Goal: Task Accomplishment & Management: Complete application form

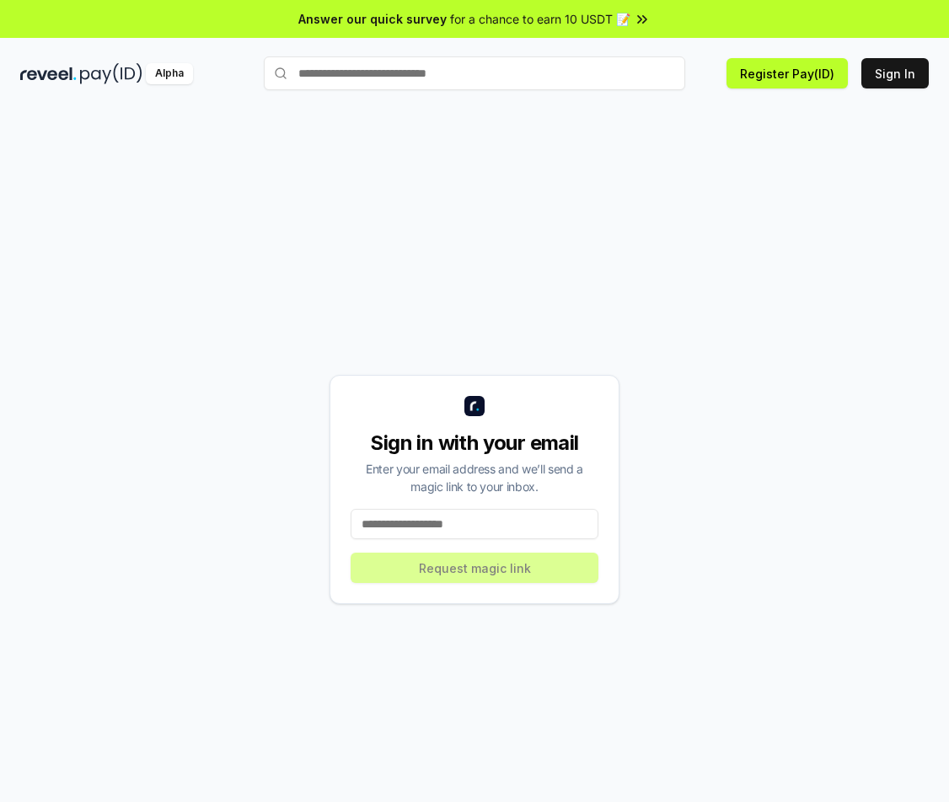
click at [467, 530] on input at bounding box center [474, 524] width 248 height 30
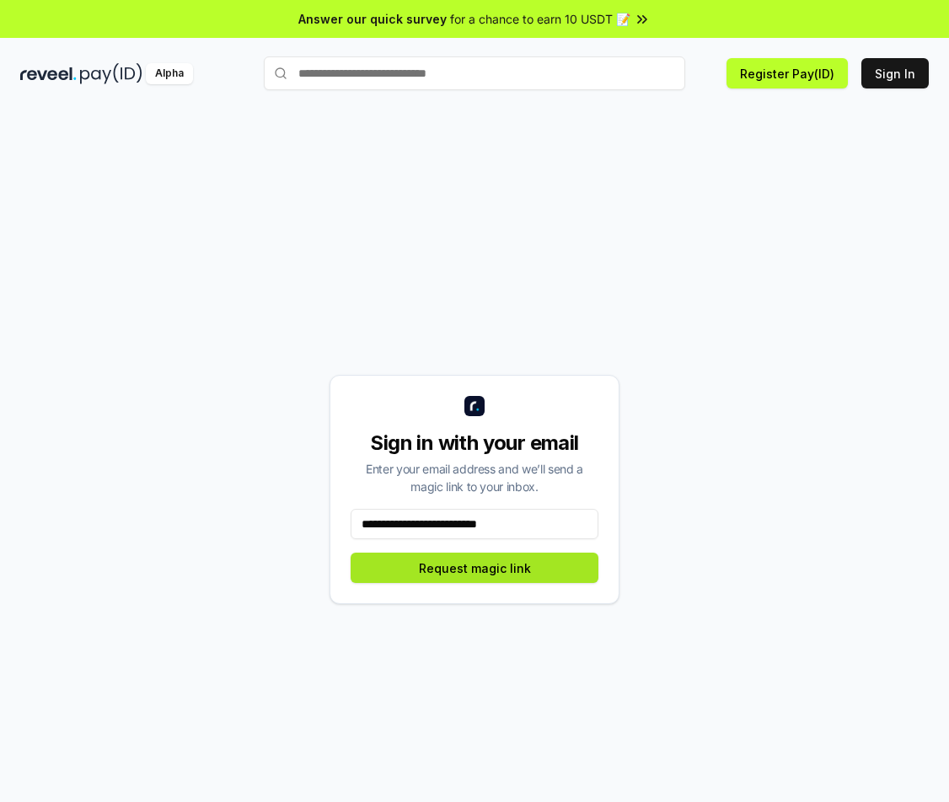
type input "**********"
click at [496, 553] on button "Request magic link" at bounding box center [474, 568] width 248 height 30
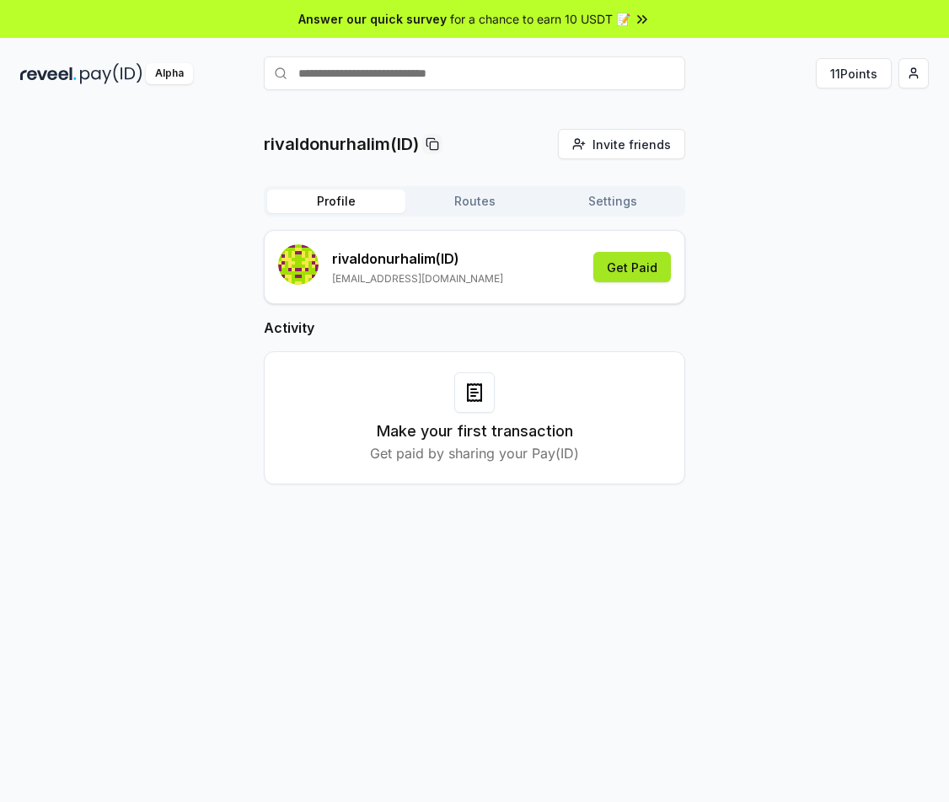
click at [638, 270] on button "Get Paid" at bounding box center [632, 267] width 78 height 30
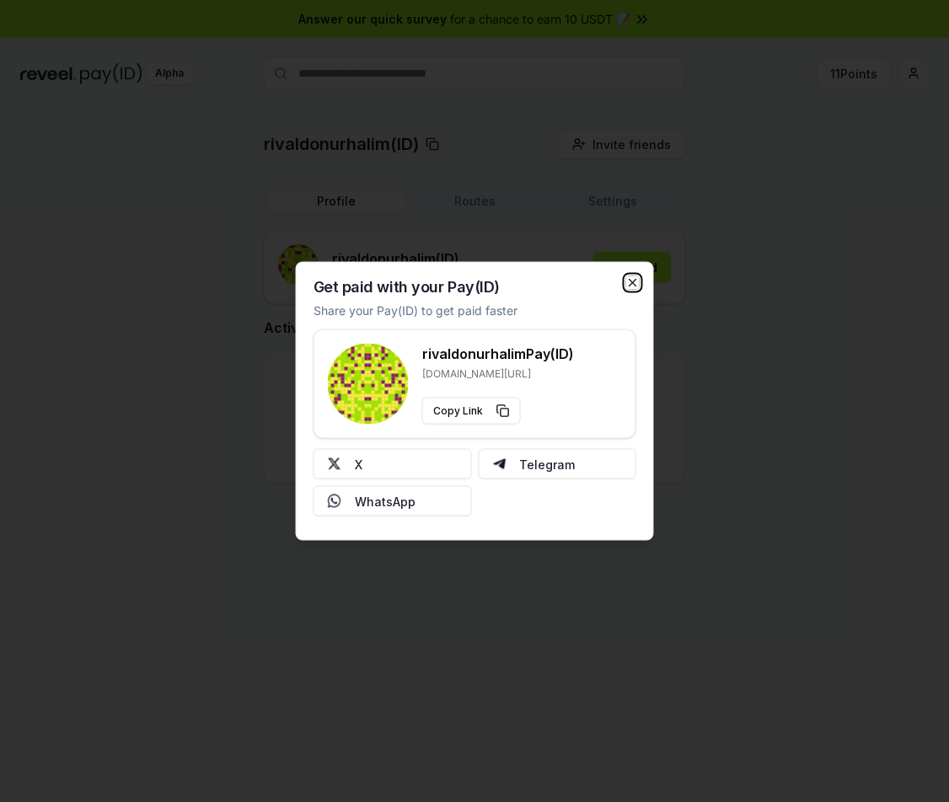
click at [636, 286] on icon "button" at bounding box center [632, 282] width 13 height 13
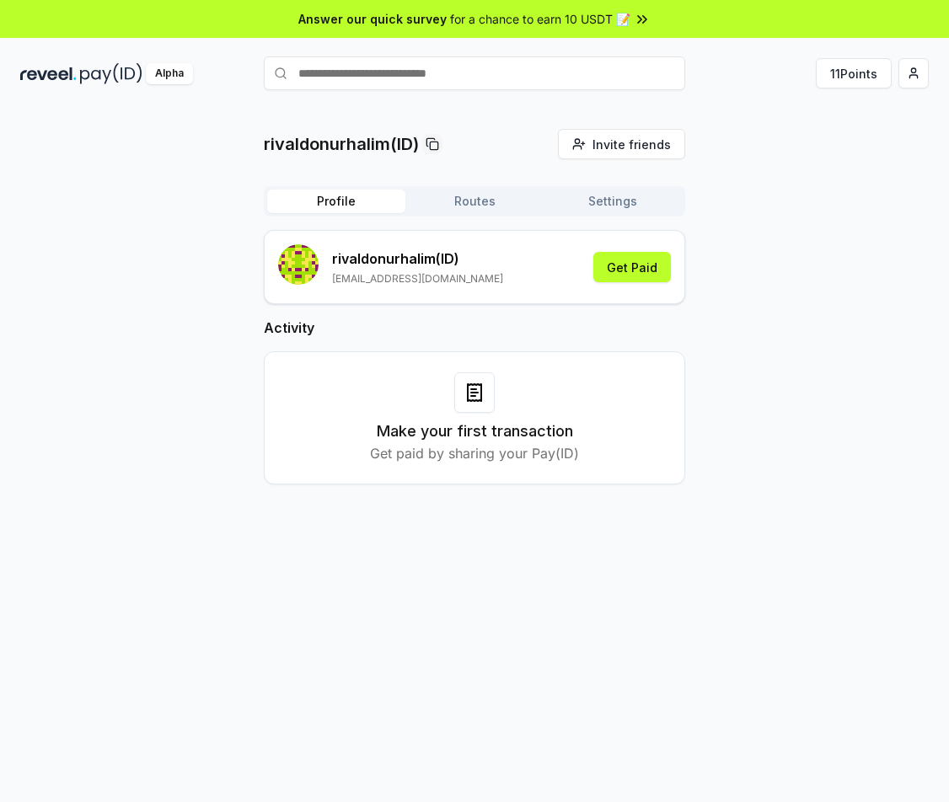
click at [465, 208] on button "Routes" at bounding box center [474, 202] width 138 height 24
click at [341, 195] on button "Profile" at bounding box center [336, 202] width 138 height 24
click at [655, 266] on button "Get Paid" at bounding box center [632, 267] width 78 height 30
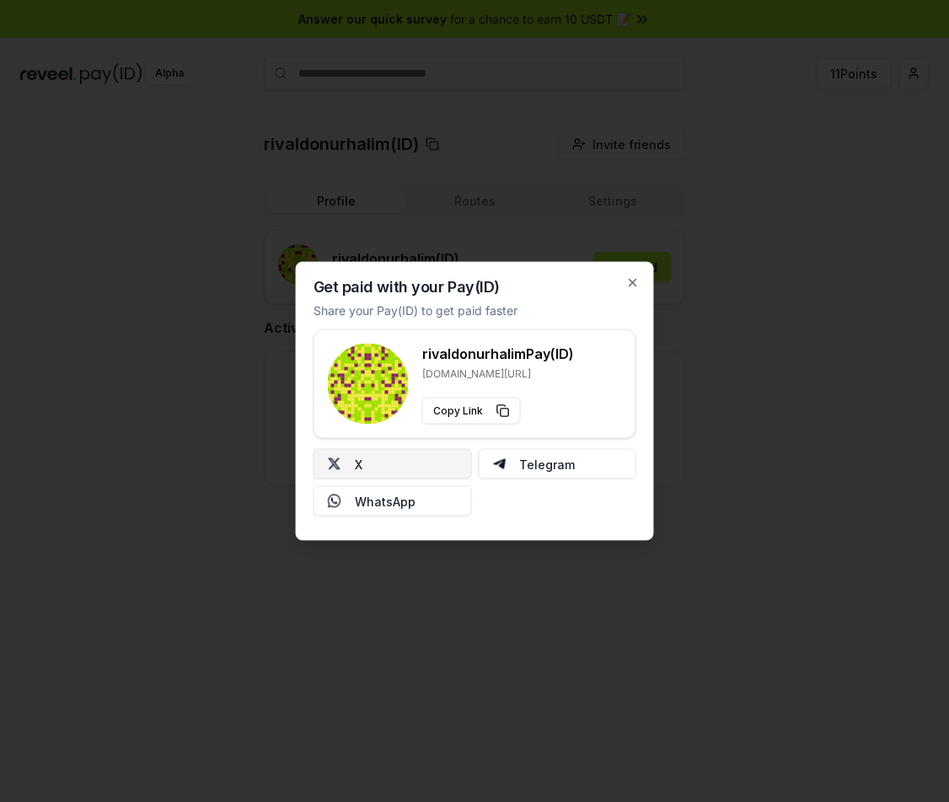
click at [404, 466] on button "X" at bounding box center [392, 464] width 158 height 30
click at [404, 508] on button "WhatsApp" at bounding box center [392, 501] width 158 height 30
click at [569, 458] on button "Telegram" at bounding box center [557, 464] width 158 height 30
